Goal: Check status: Check status

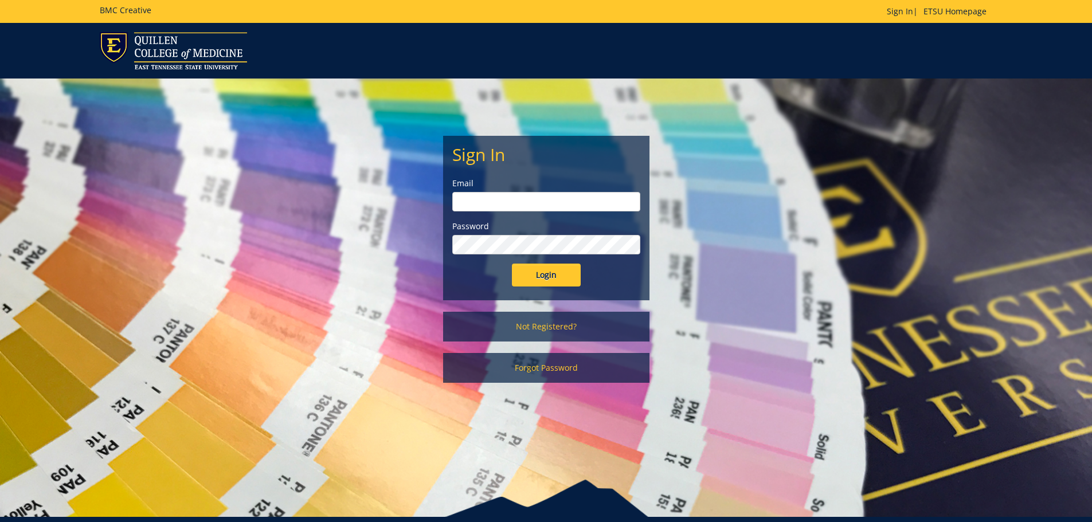
type input "[EMAIL_ADDRESS][DOMAIN_NAME]"
click at [561, 269] on input "Login" at bounding box center [546, 275] width 69 height 23
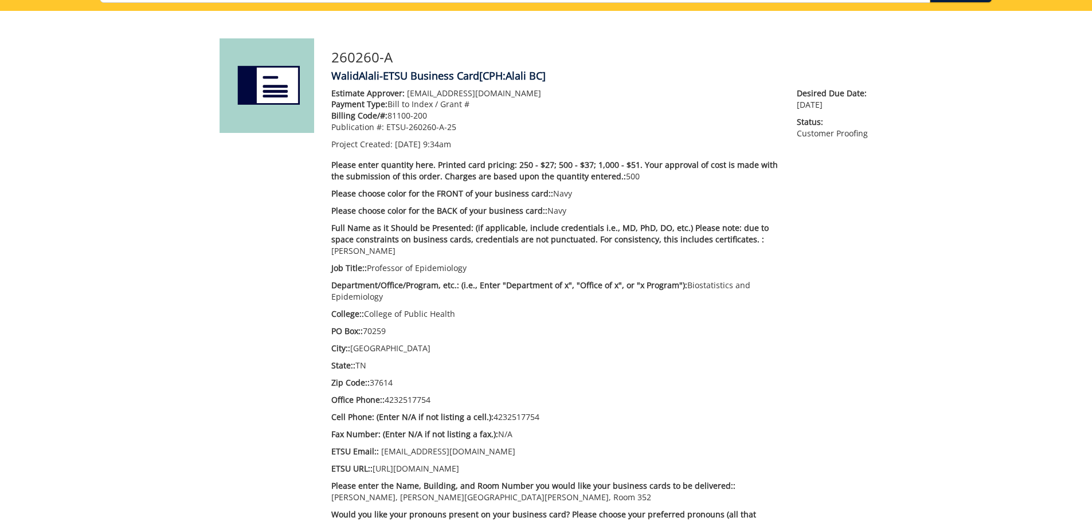
scroll to position [51, 0]
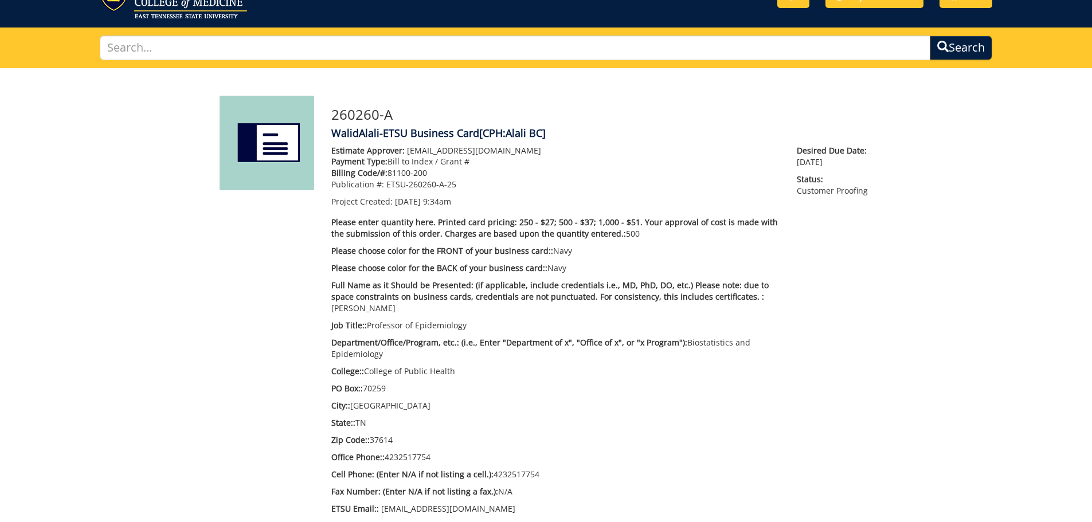
click at [276, 143] on img at bounding box center [267, 143] width 95 height 95
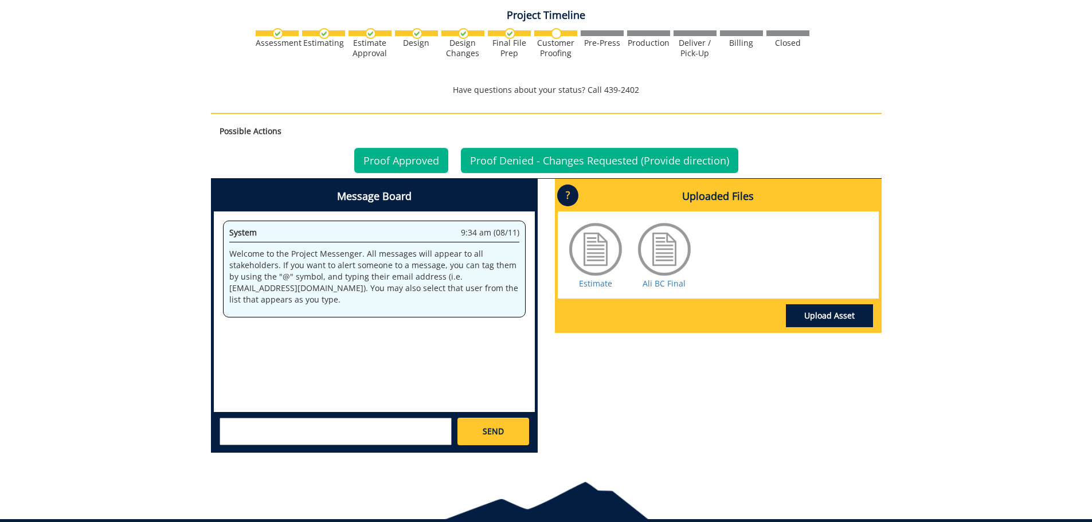
scroll to position [739, 0]
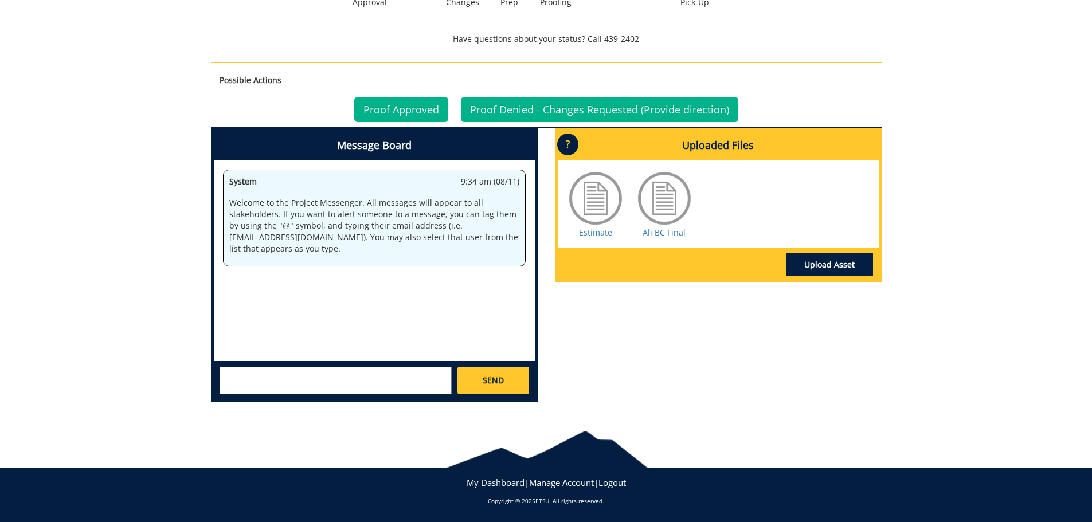
click at [588, 197] on div at bounding box center [595, 198] width 57 height 57
click at [675, 196] on div at bounding box center [664, 198] width 57 height 57
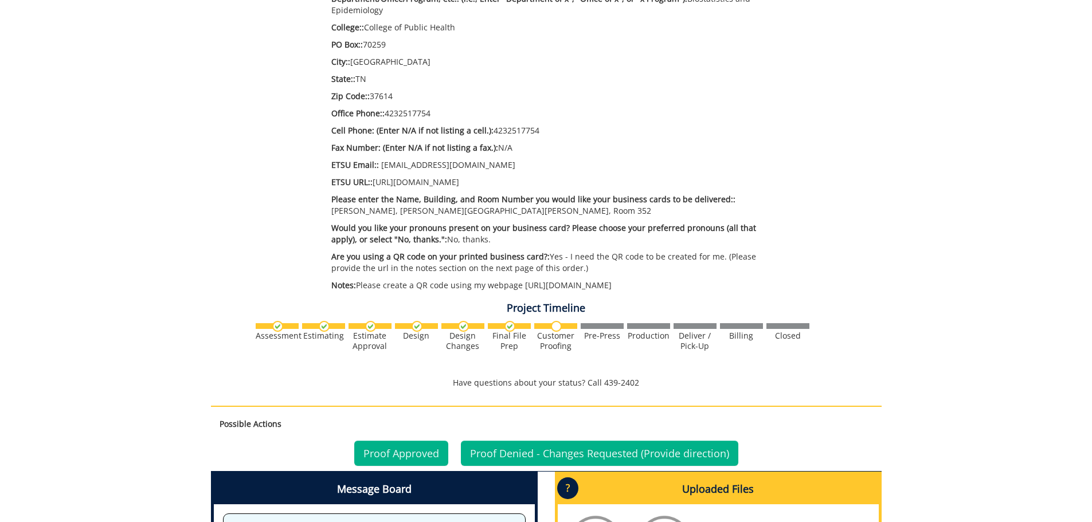
scroll to position [510, 0]
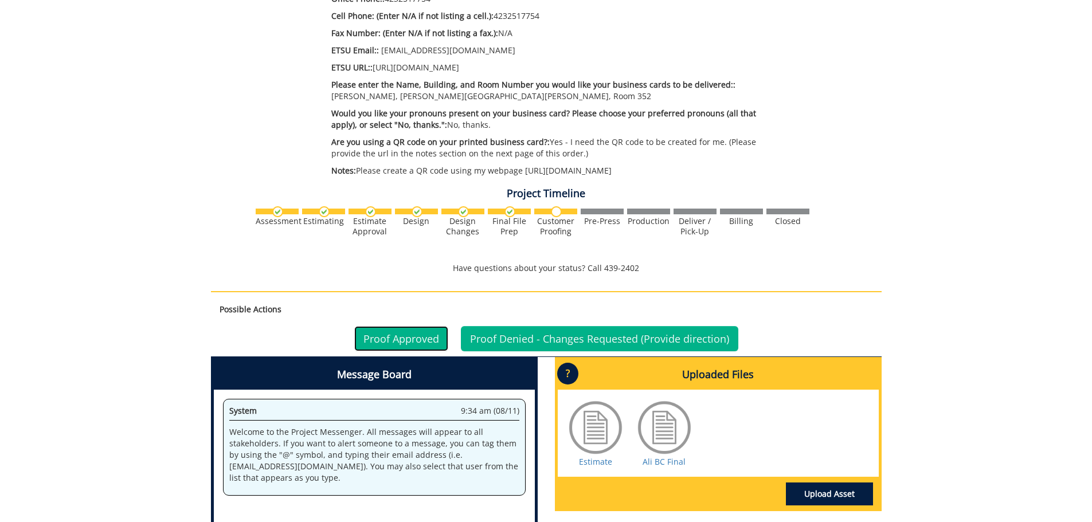
click at [405, 339] on link "Proof Approved" at bounding box center [401, 338] width 94 height 25
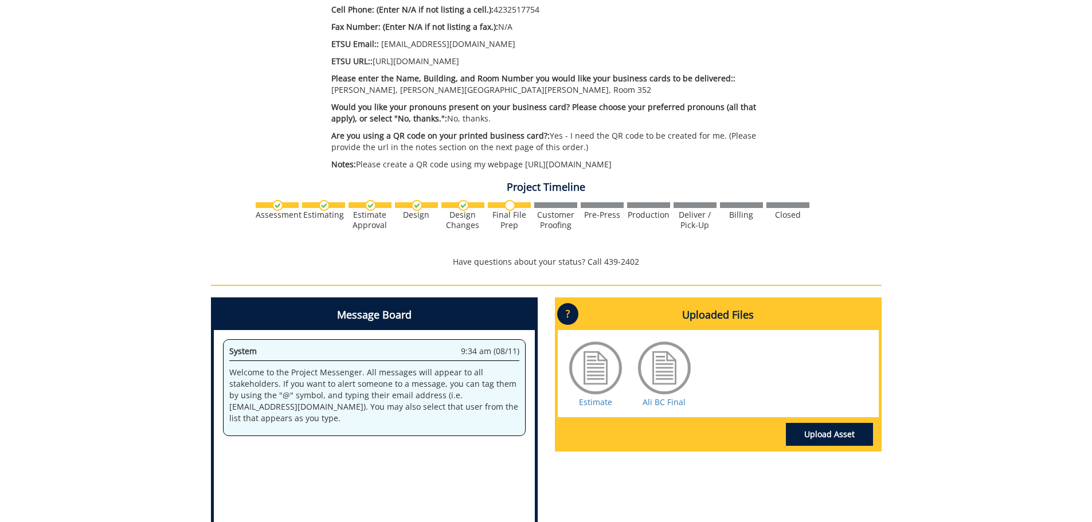
scroll to position [686, 0]
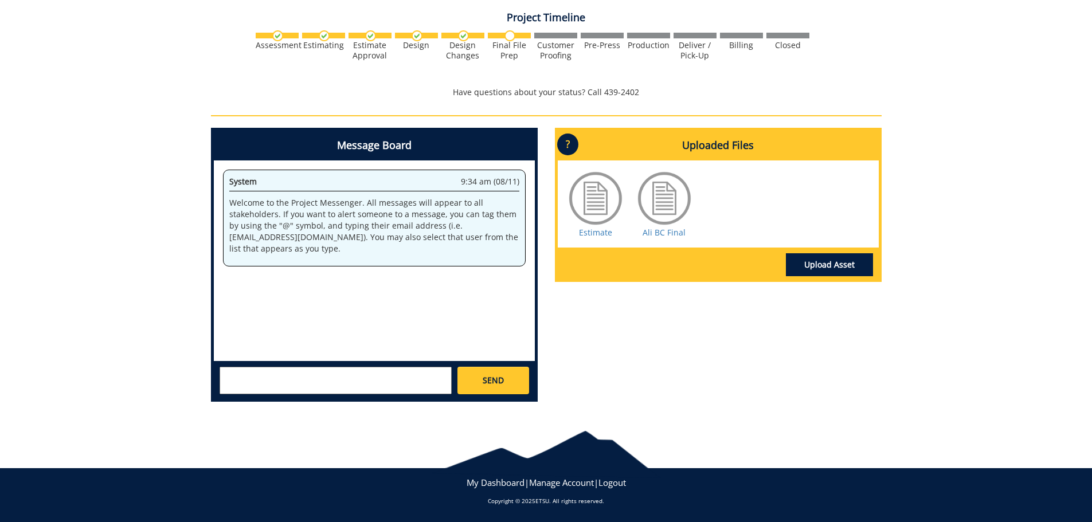
click at [601, 212] on div at bounding box center [595, 198] width 57 height 57
click at [601, 233] on link "Estimate" at bounding box center [595, 232] width 33 height 11
click at [668, 232] on link "Ali BC Final" at bounding box center [664, 232] width 43 height 11
